Goal: Information Seeking & Learning: Learn about a topic

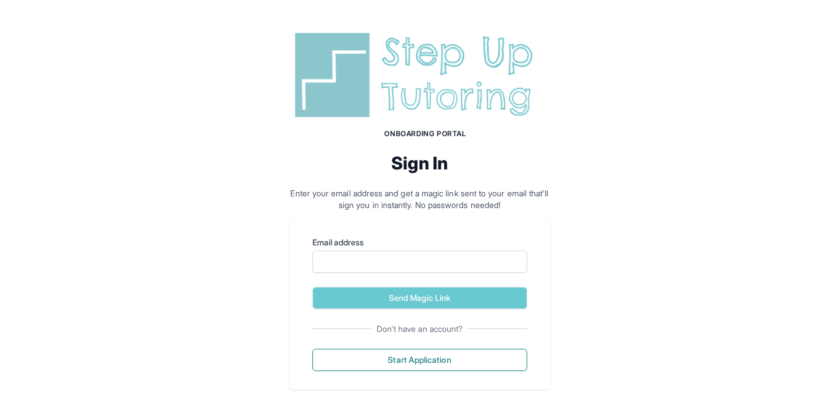
click at [485, 238] on label "Email address" at bounding box center [419, 242] width 215 height 12
click at [485, 250] on input "Email address" at bounding box center [419, 261] width 215 height 22
click at [590, 285] on div "Onboarding Portal Sign In Enter your email address and get a magic link sent to…" at bounding box center [419, 208] width 839 height 417
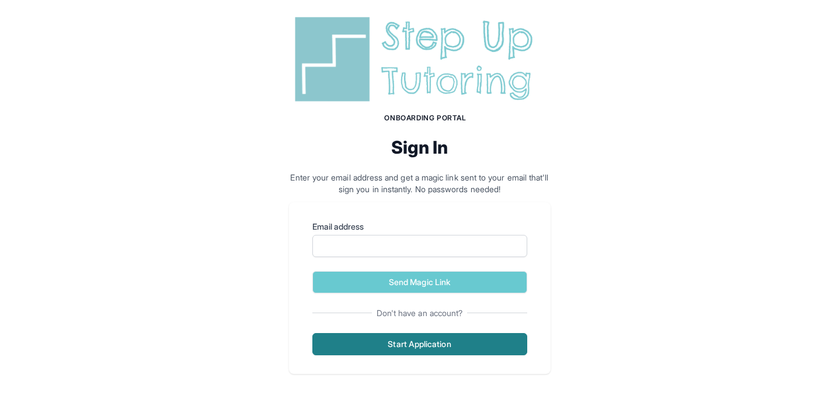
click at [499, 353] on button "Start Application" at bounding box center [419, 344] width 215 height 22
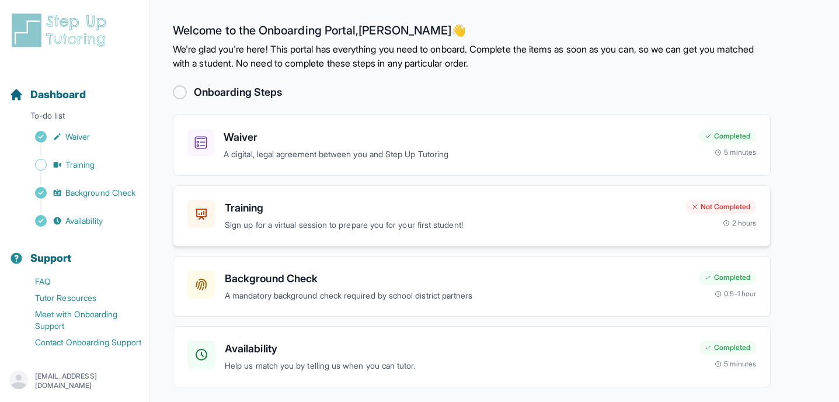
scroll to position [39, 0]
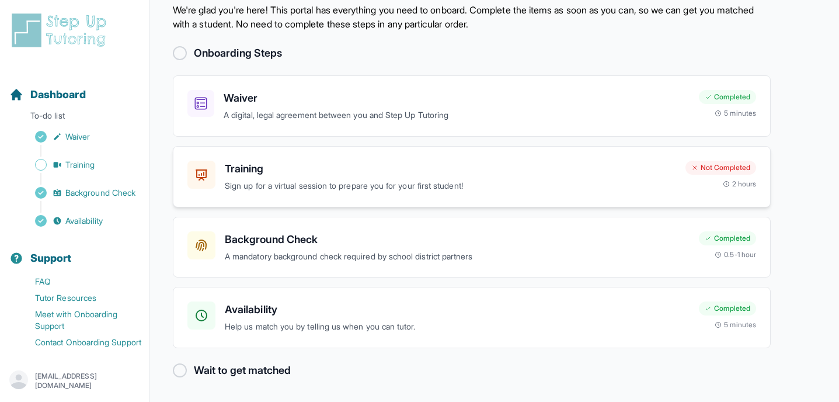
click at [303, 170] on h3 "Training" at bounding box center [450, 169] width 451 height 16
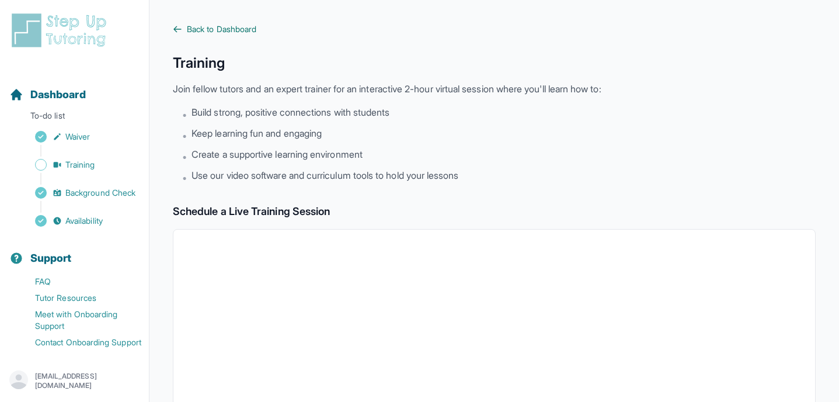
click at [240, 30] on span "Back to Dashboard" at bounding box center [221, 29] width 69 height 12
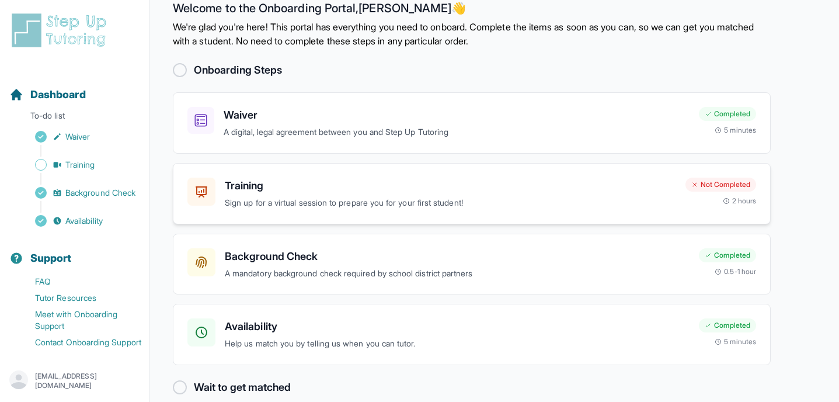
scroll to position [39, 0]
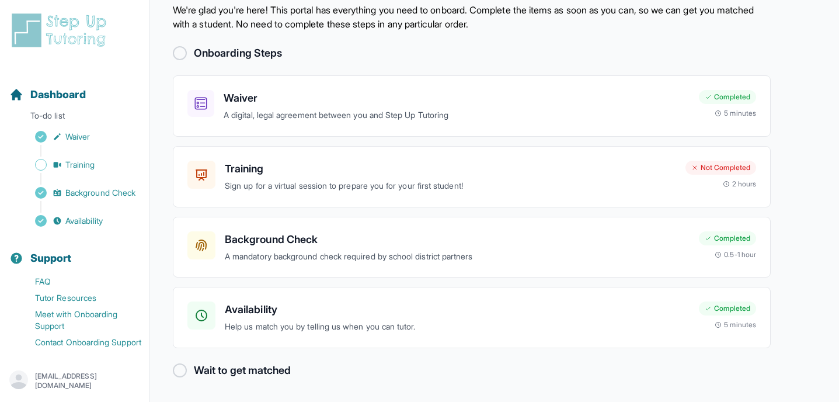
click at [199, 371] on h2 "Wait to get matched" at bounding box center [242, 370] width 97 height 16
click at [186, 370] on div at bounding box center [180, 370] width 14 height 14
click at [552, 183] on p "Sign up for a virtual session to prepare you for your first student!" at bounding box center [450, 185] width 451 height 13
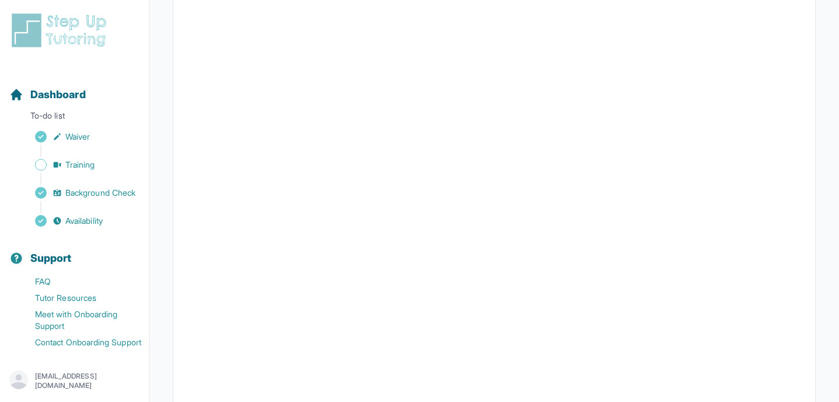
scroll to position [241, 0]
